Goal: Find specific page/section: Find specific page/section

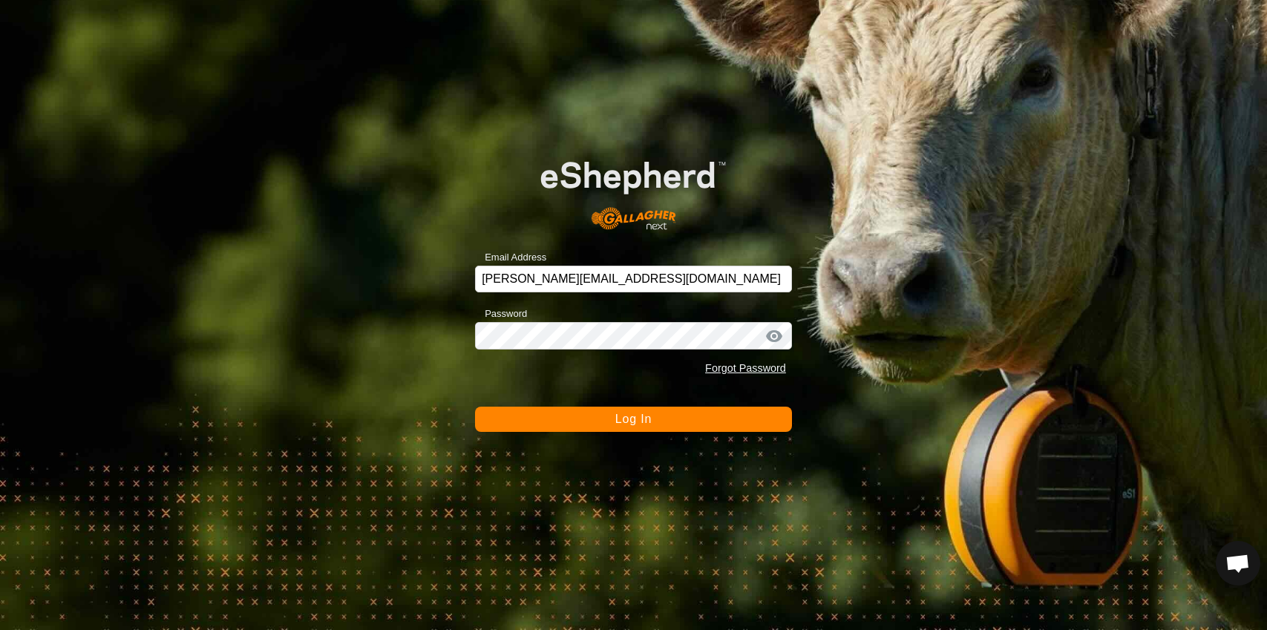
click at [612, 414] on button "Log In" at bounding box center [633, 419] width 317 height 25
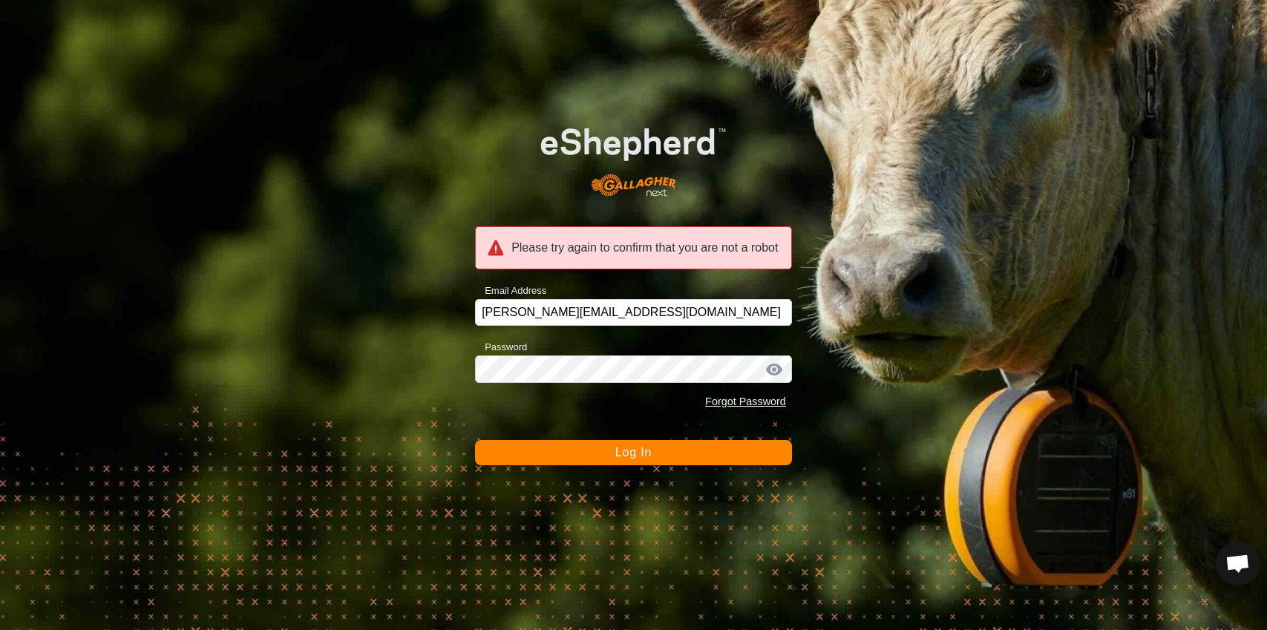
click at [548, 452] on button "Log In" at bounding box center [633, 452] width 317 height 25
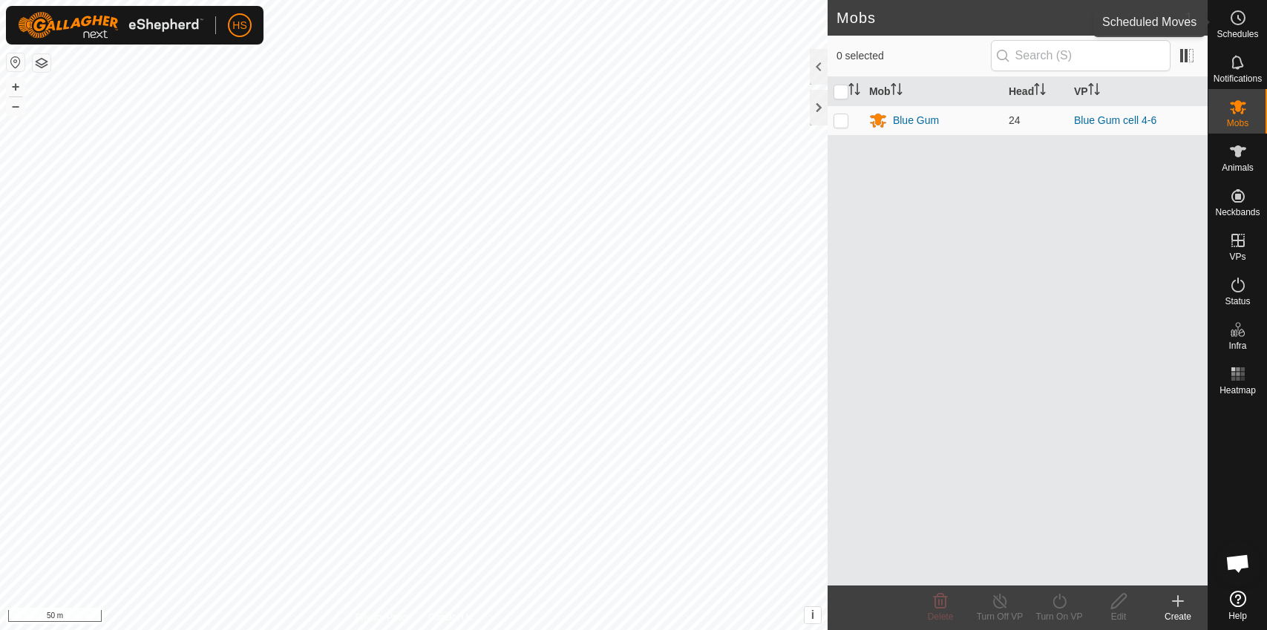
click at [1238, 26] on icon at bounding box center [1238, 18] width 18 height 18
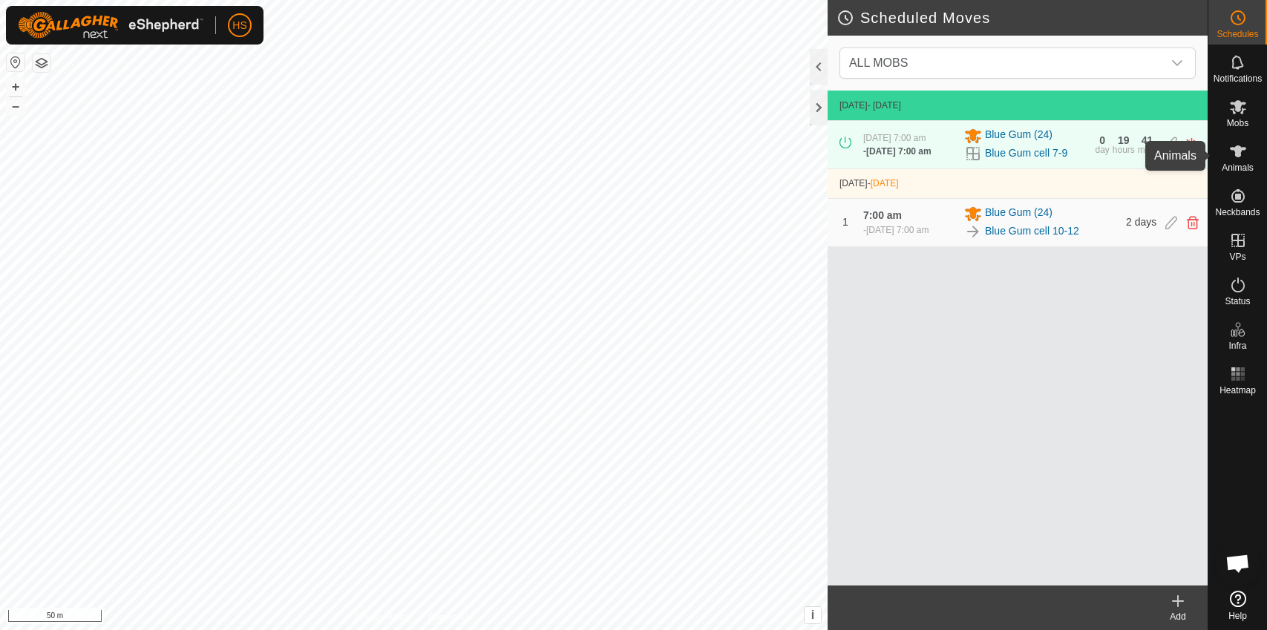
click at [1239, 166] on span "Animals" at bounding box center [1237, 167] width 32 height 9
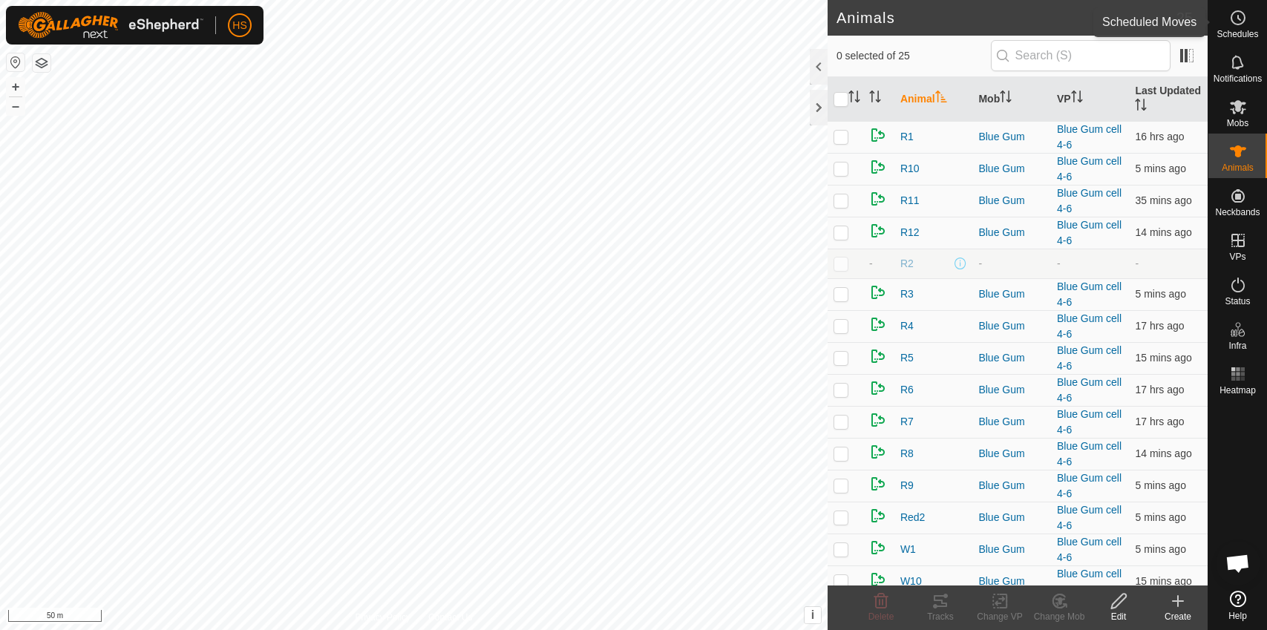
click at [1252, 15] on div "Schedules" at bounding box center [1237, 22] width 59 height 45
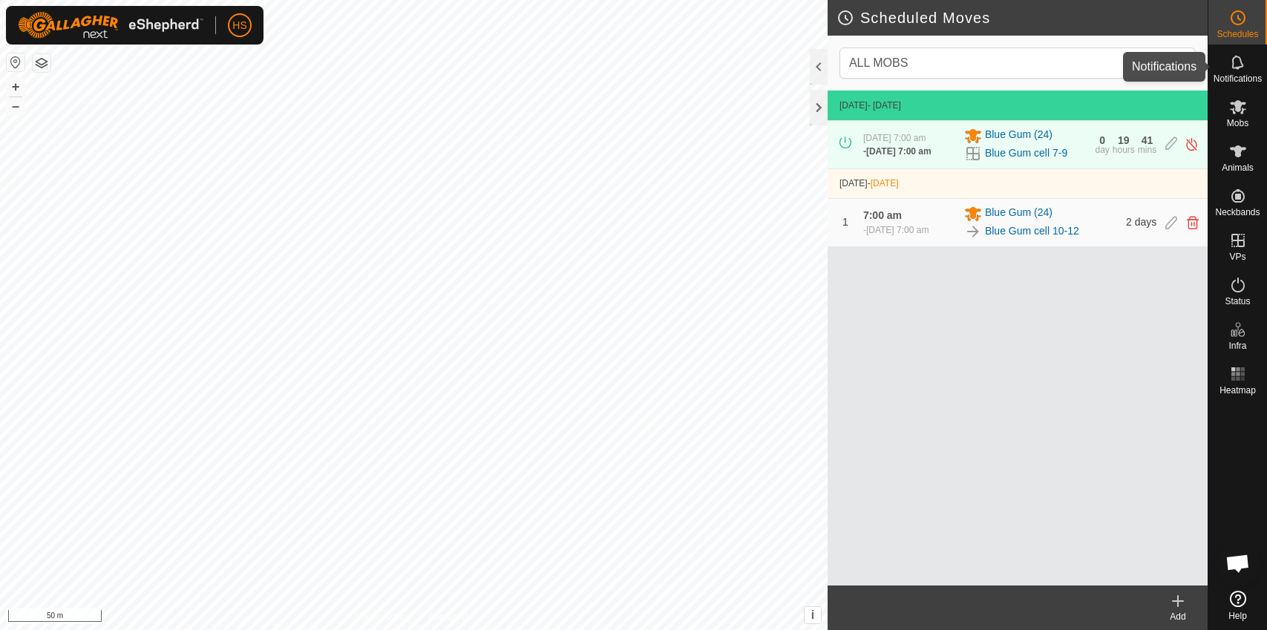
click at [1226, 69] on es-notification-svg-icon at bounding box center [1237, 62] width 27 height 24
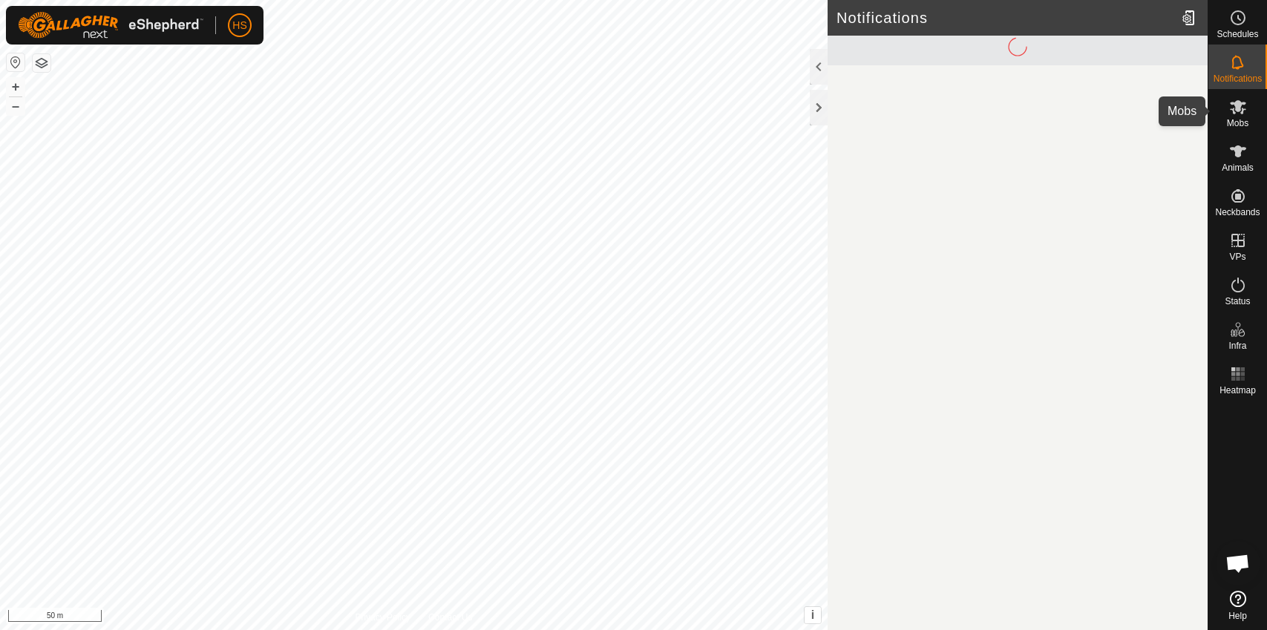
click at [1238, 111] on icon at bounding box center [1237, 107] width 16 height 14
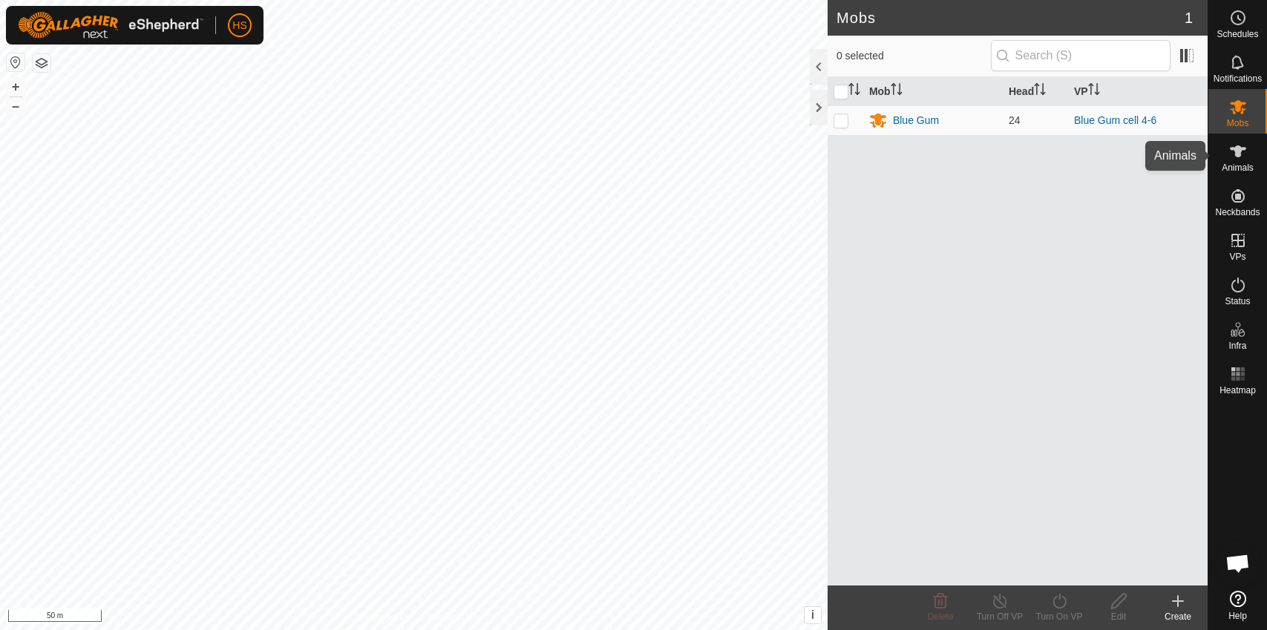
click at [1233, 156] on icon at bounding box center [1238, 151] width 18 height 18
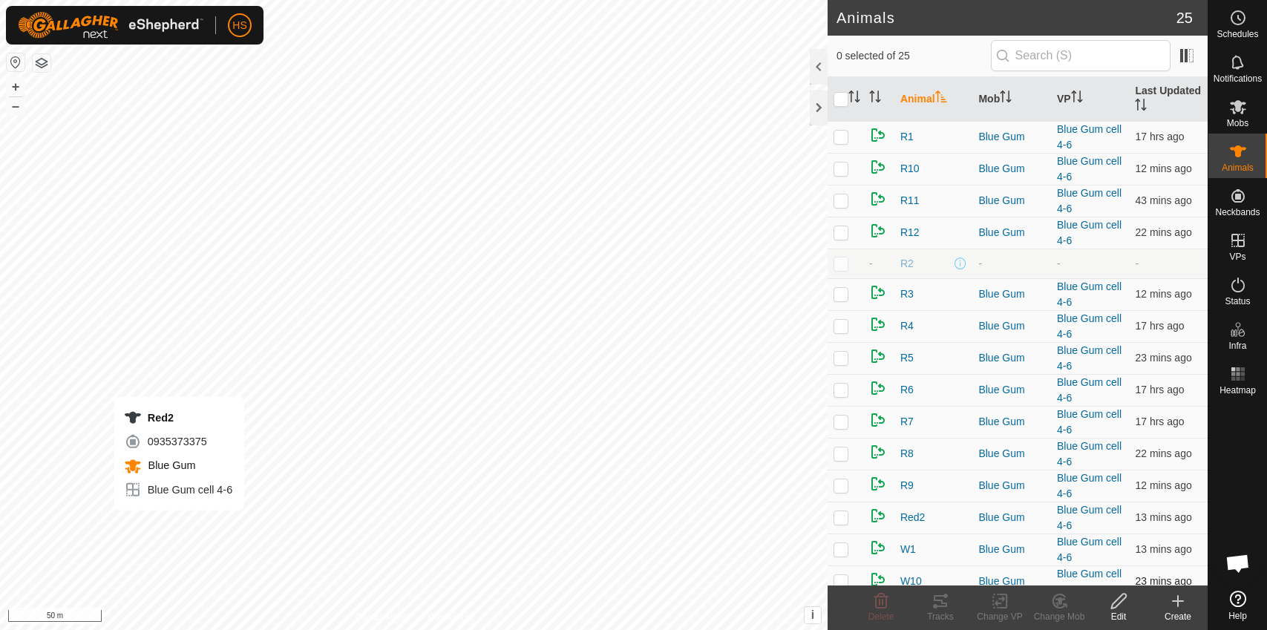
checkbox input "true"
